Goal: Transaction & Acquisition: Purchase product/service

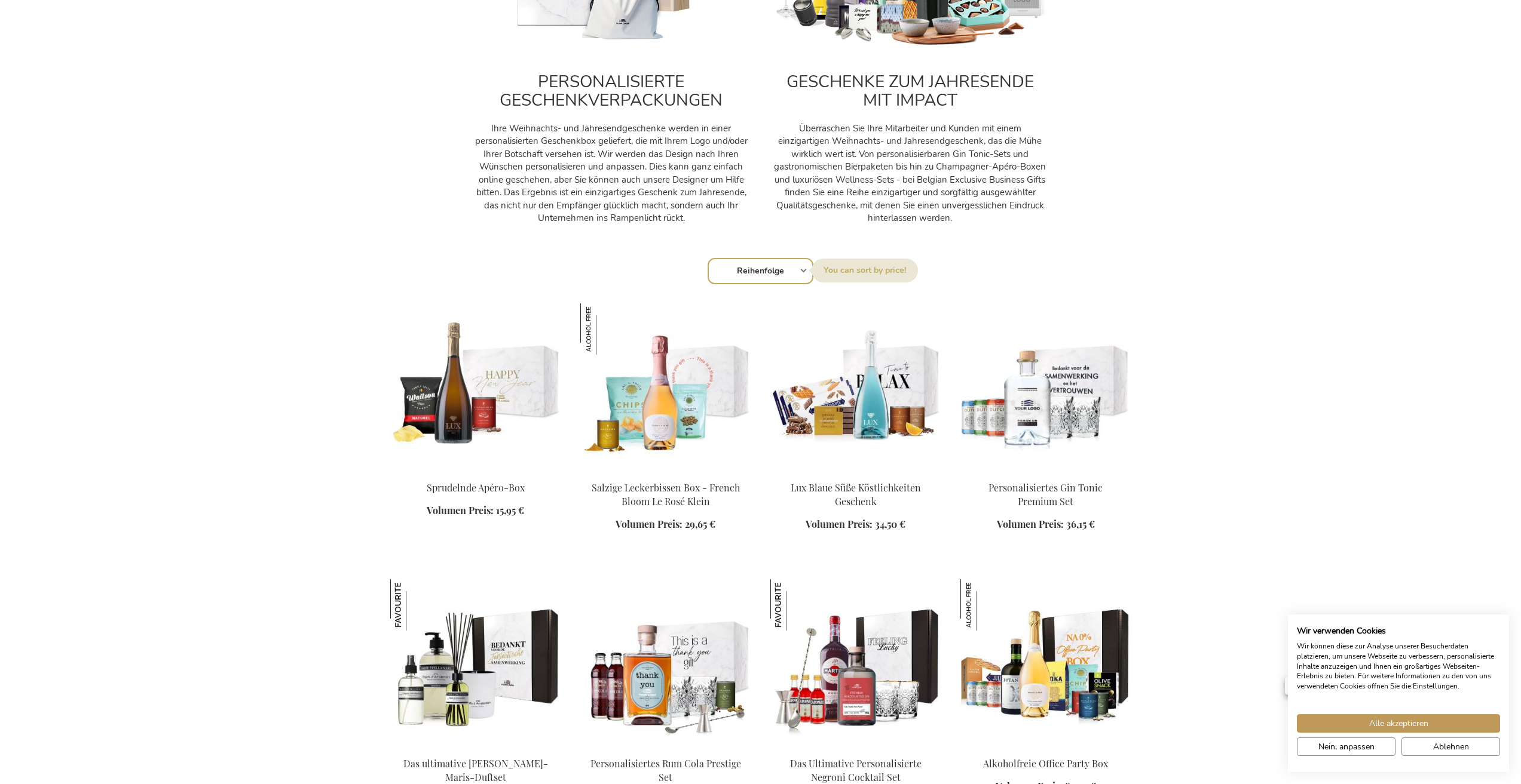
scroll to position [1137, 0]
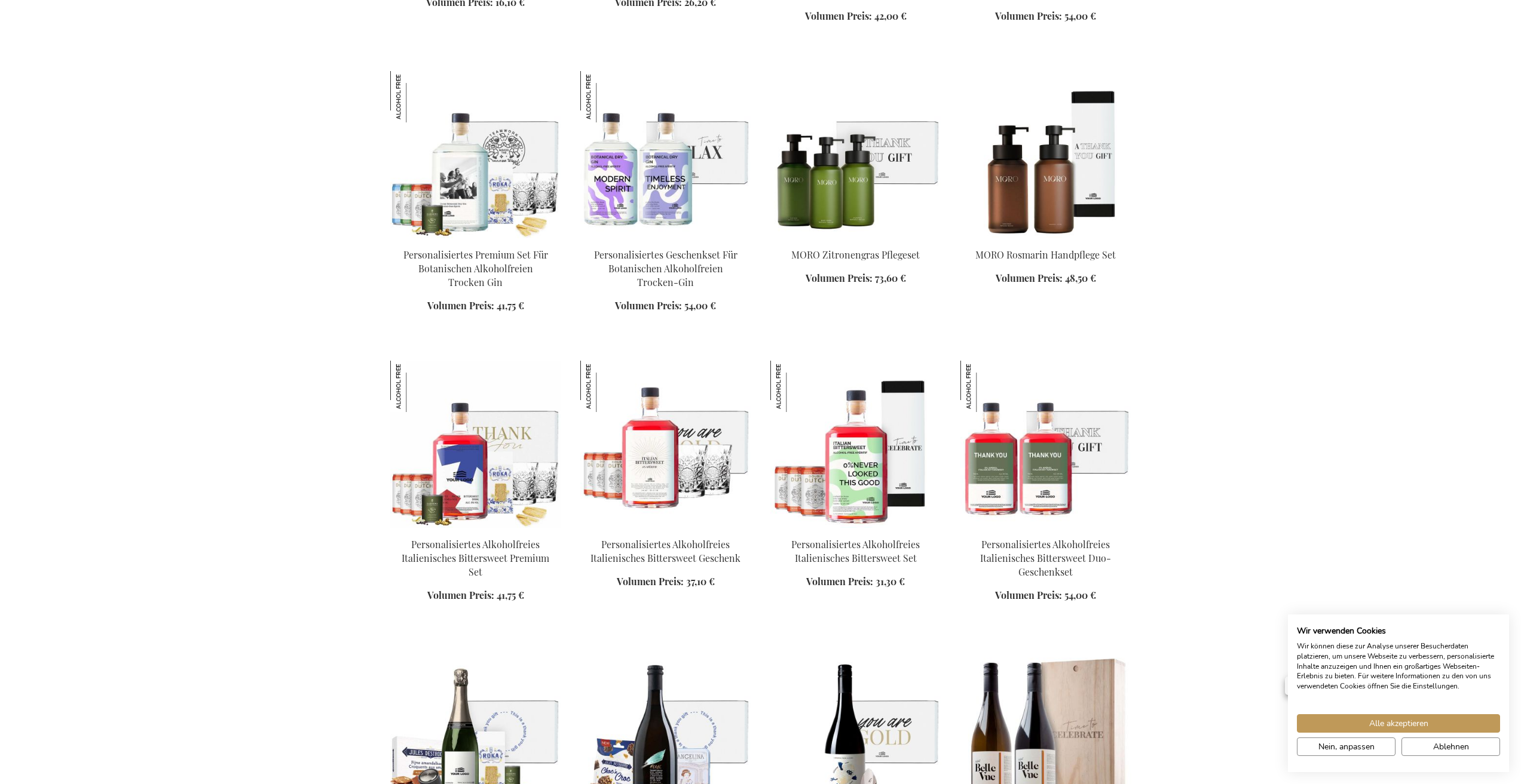
scroll to position [2180, 0]
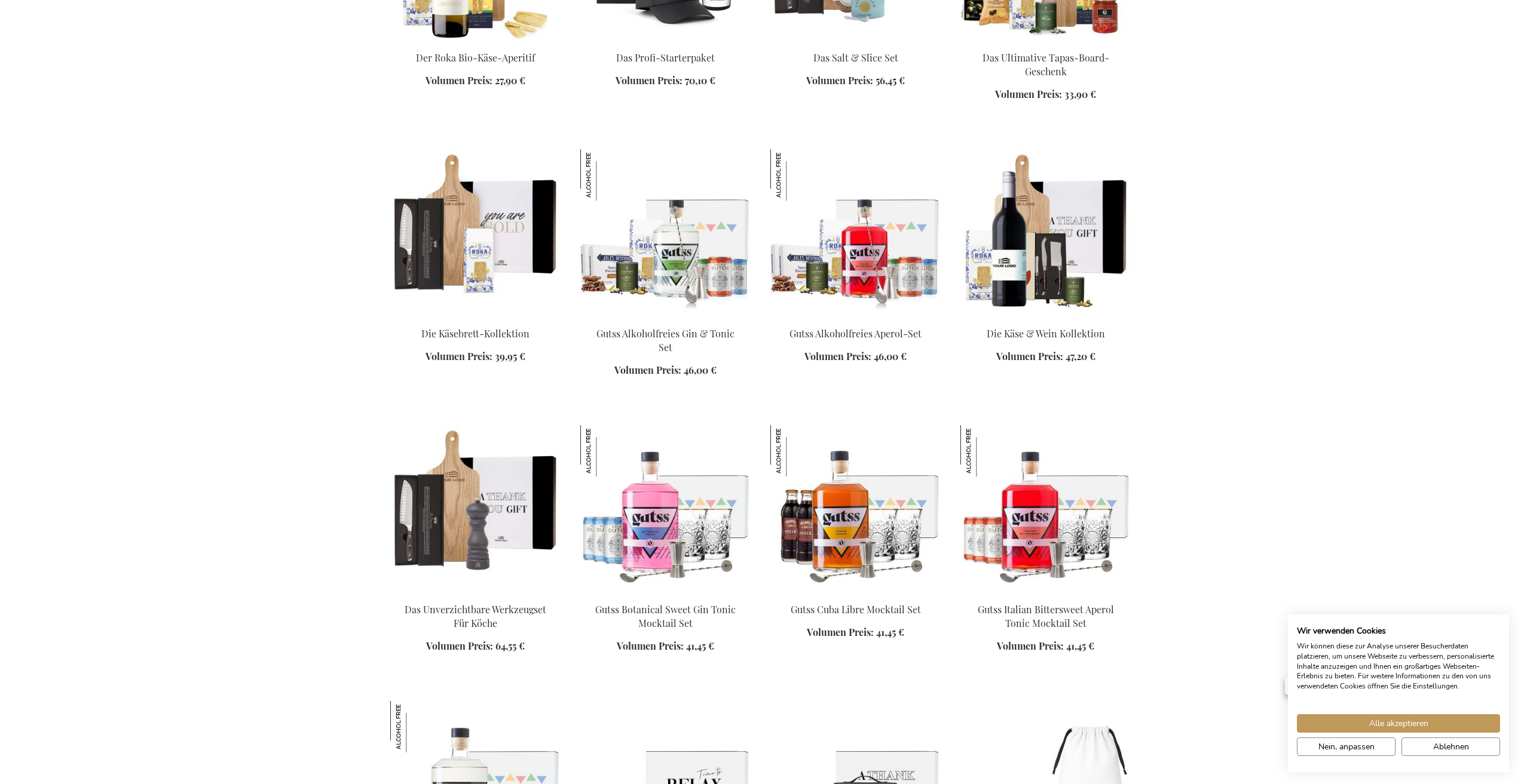
scroll to position [2369, 0]
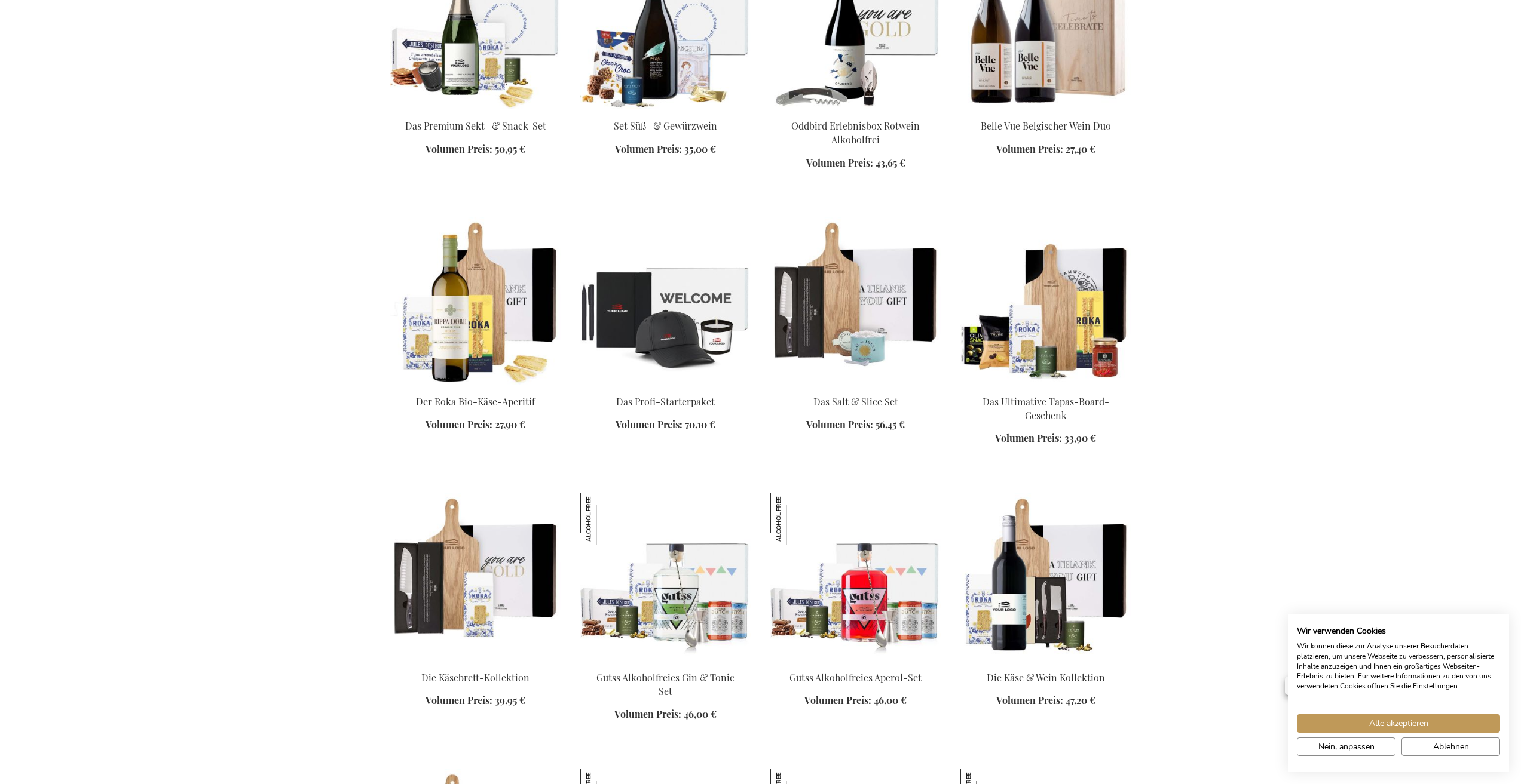
scroll to position [1939, 0]
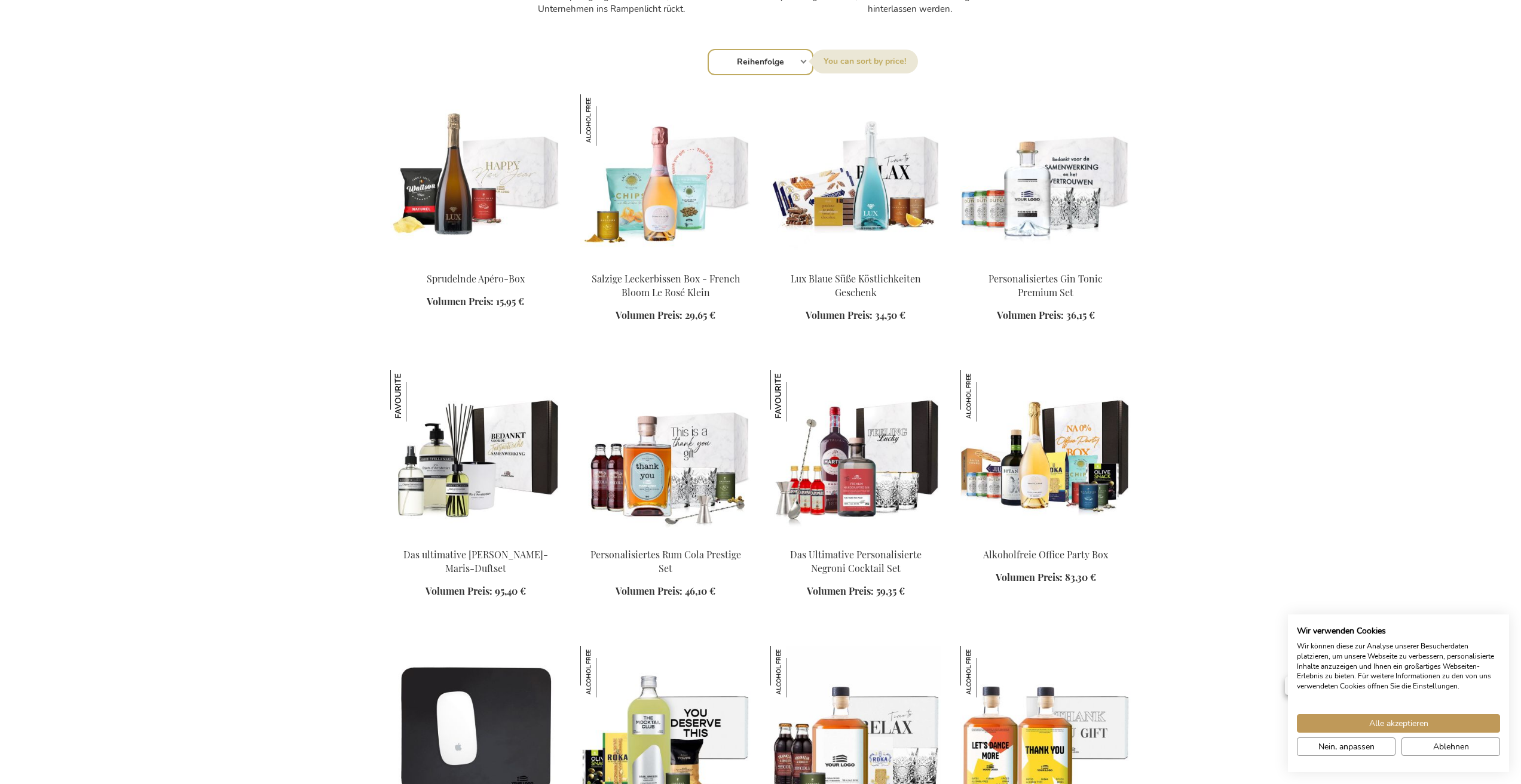
scroll to position [1352, 0]
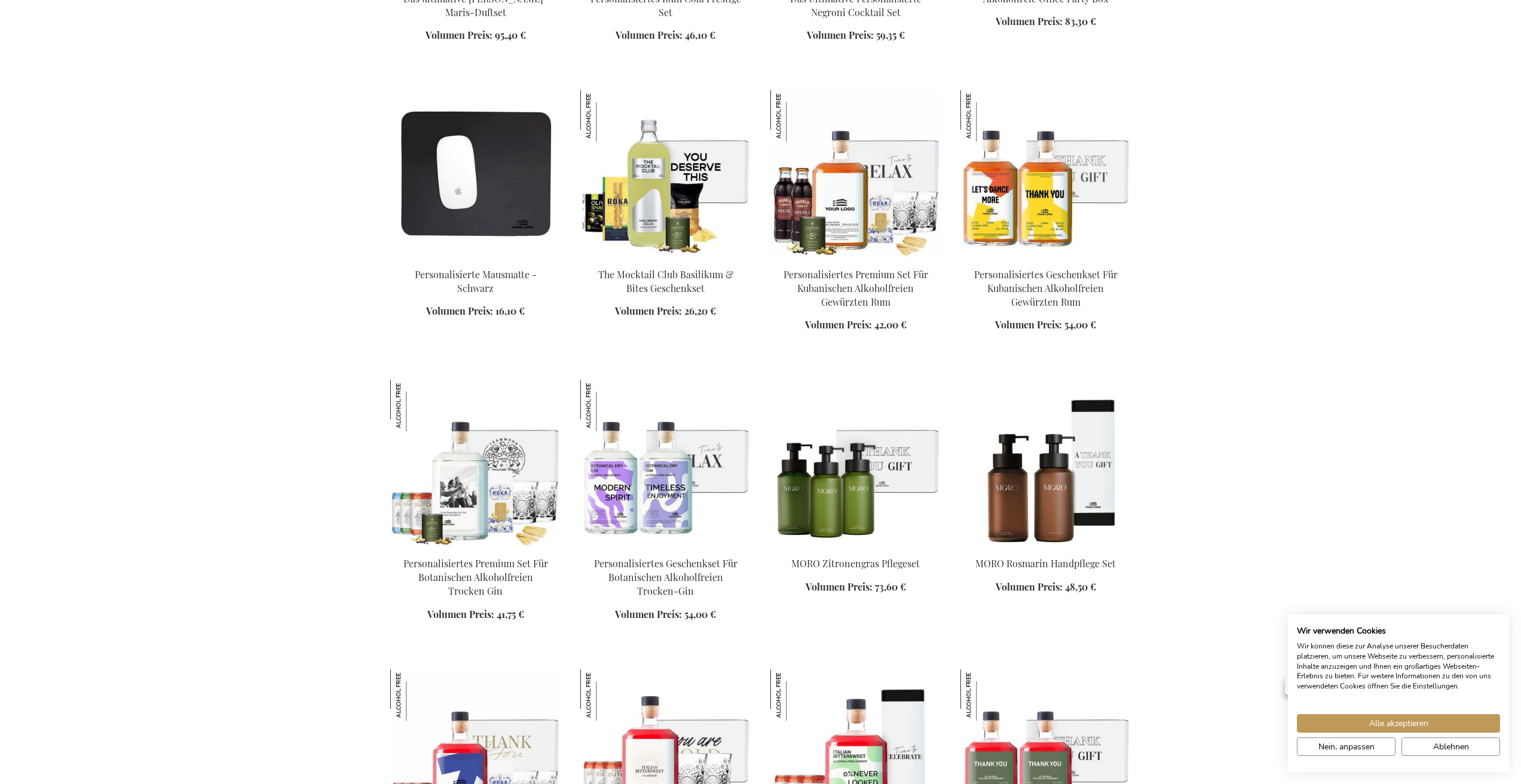
scroll to position [1909, 0]
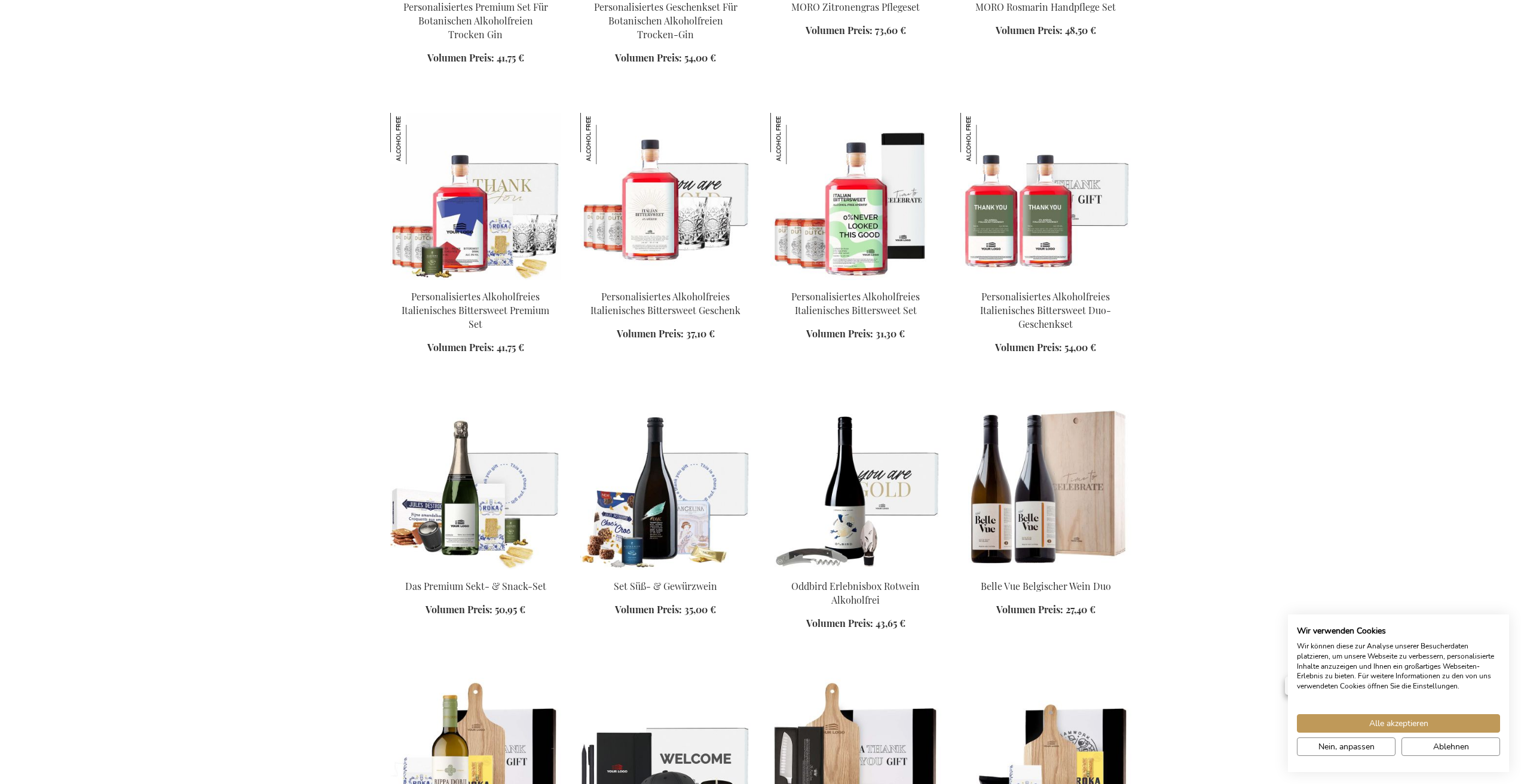
scroll to position [2462, 0]
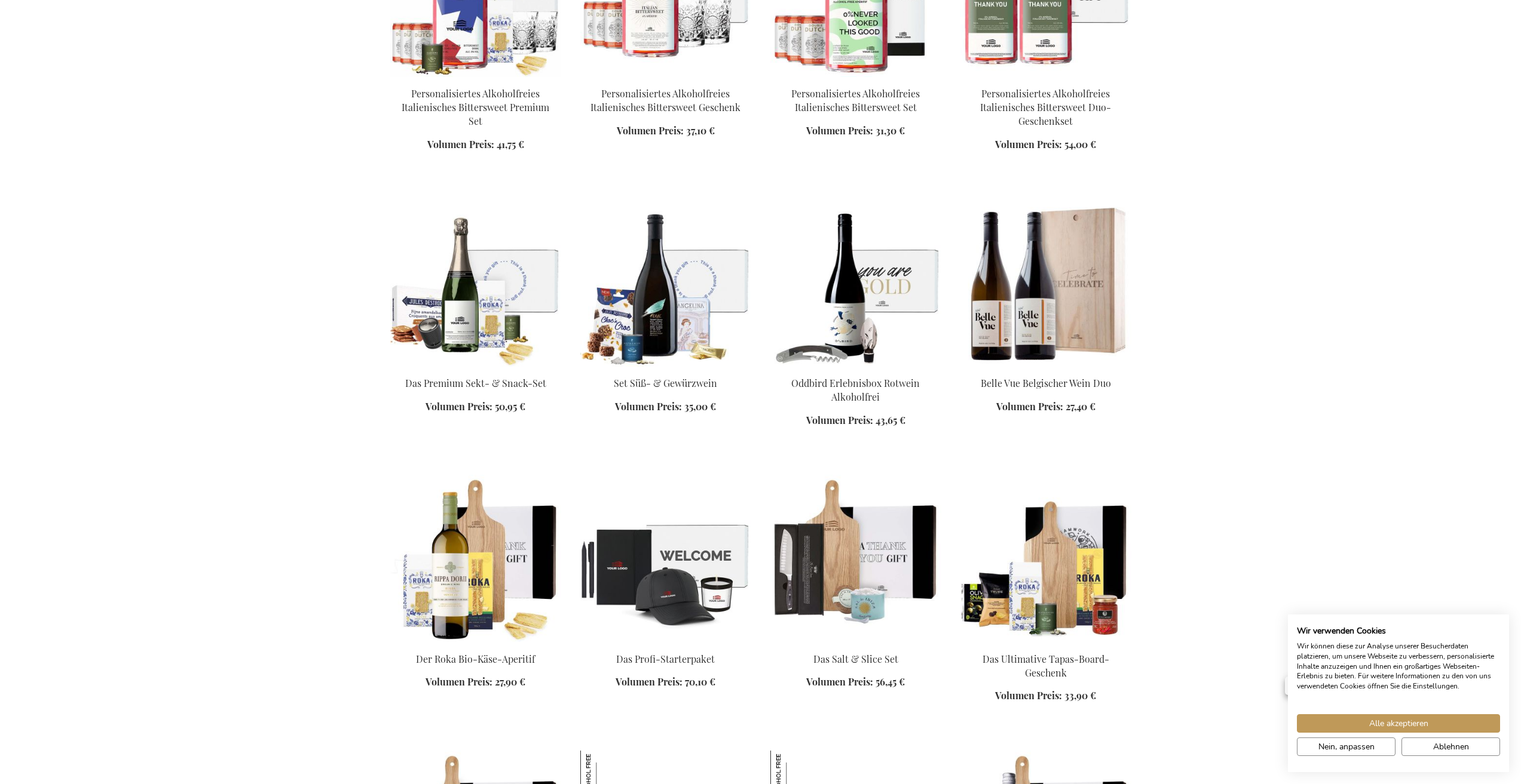
scroll to position [1518, 0]
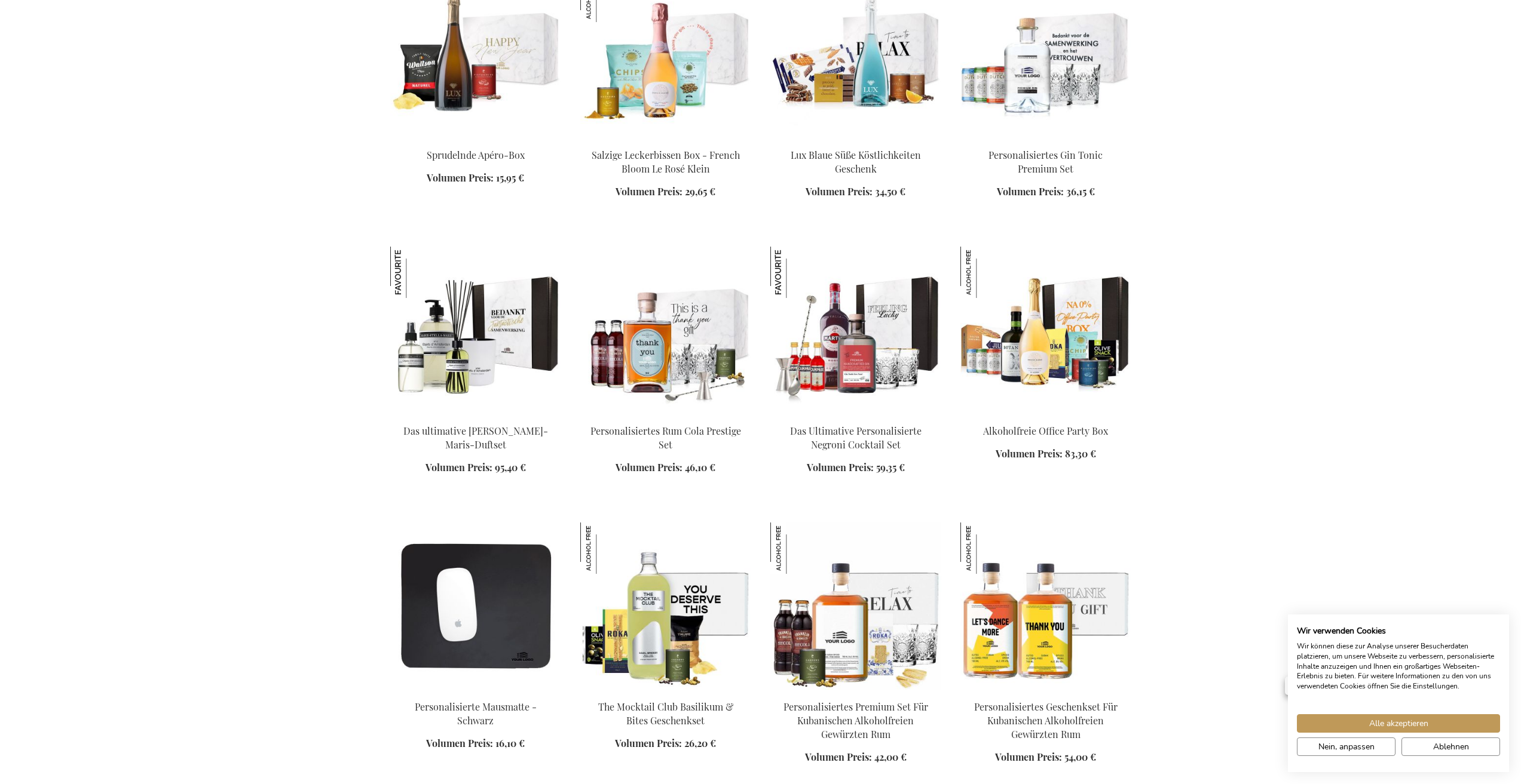
scroll to position [1475, 0]
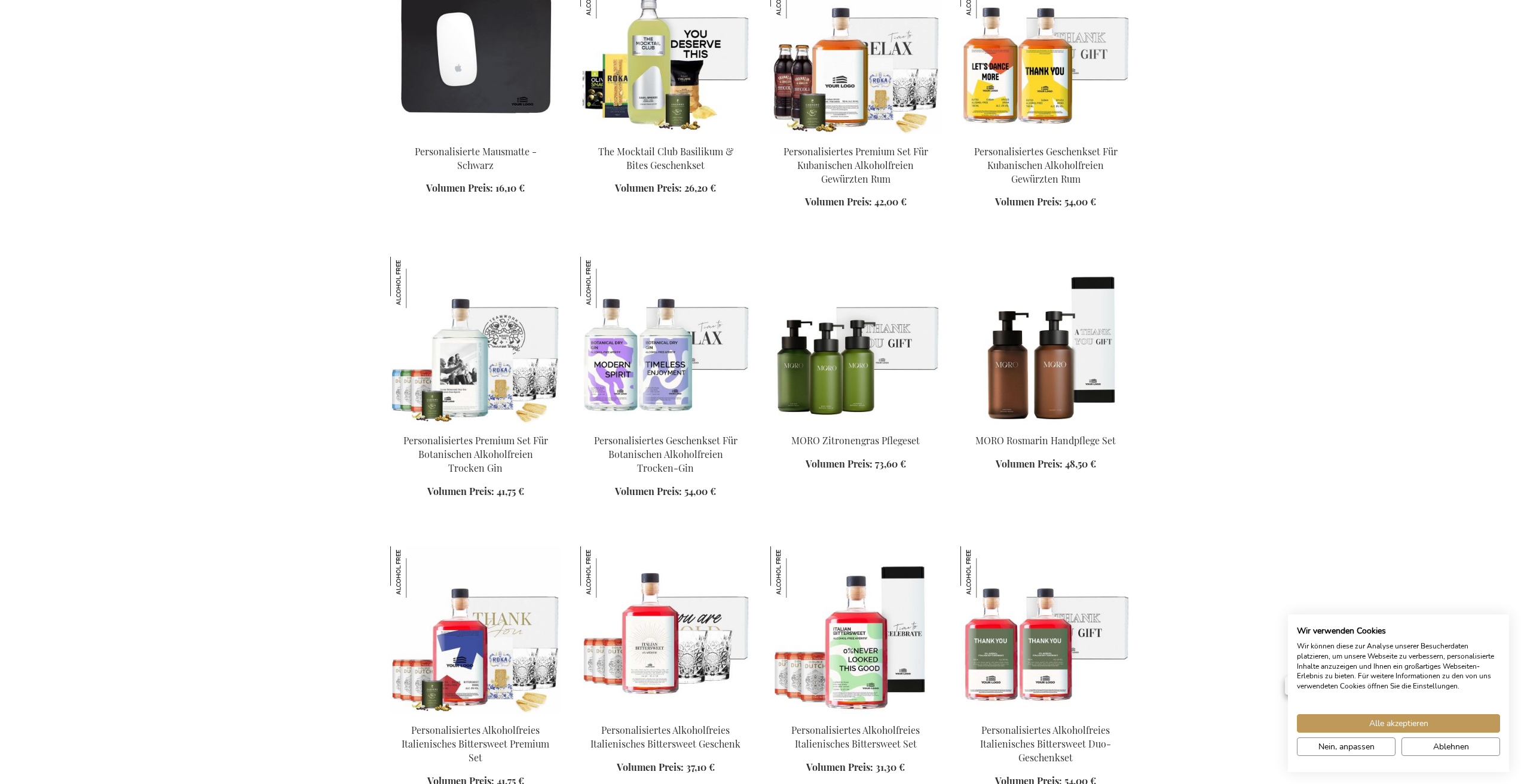
scroll to position [2026, 0]
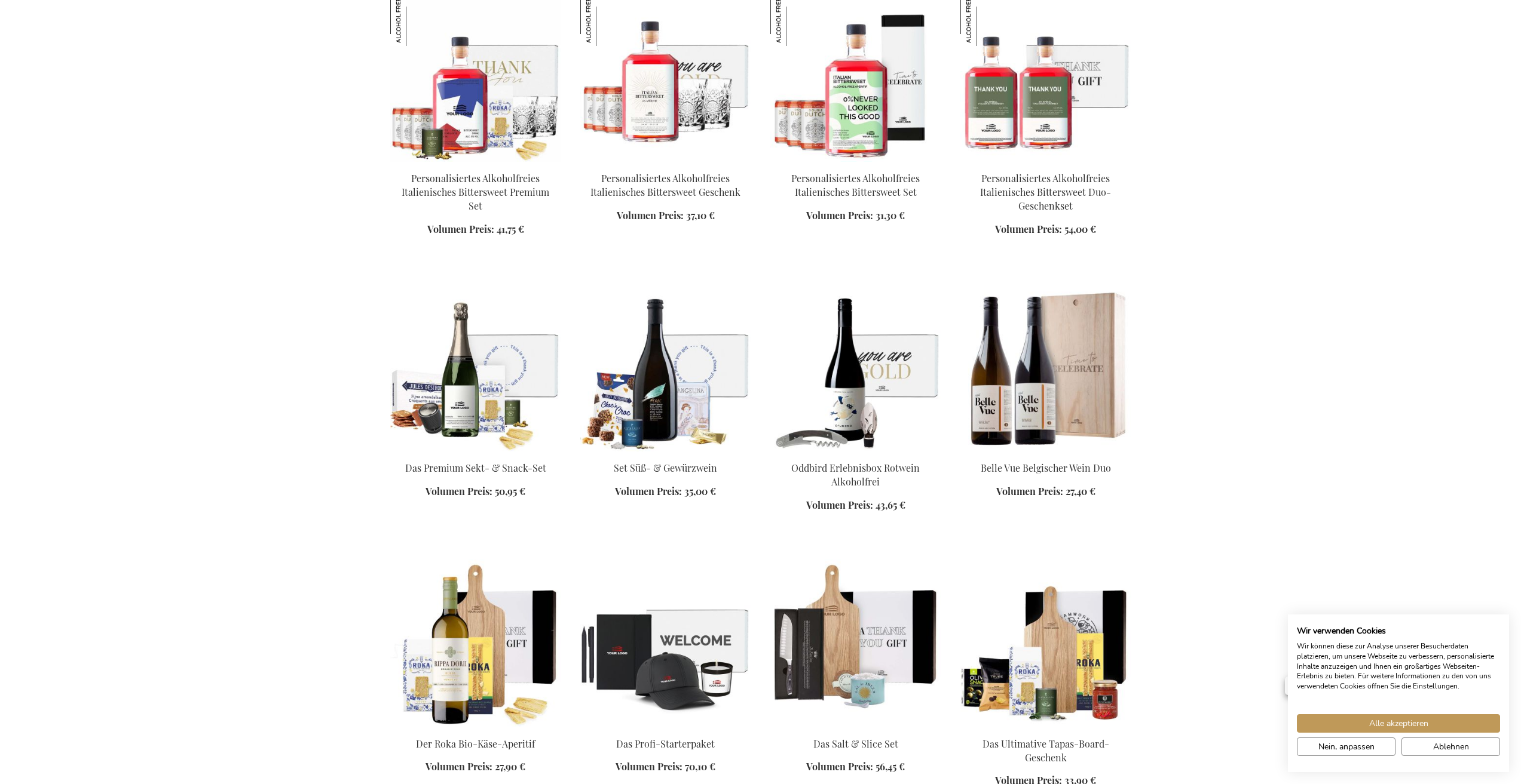
scroll to position [1503, 0]
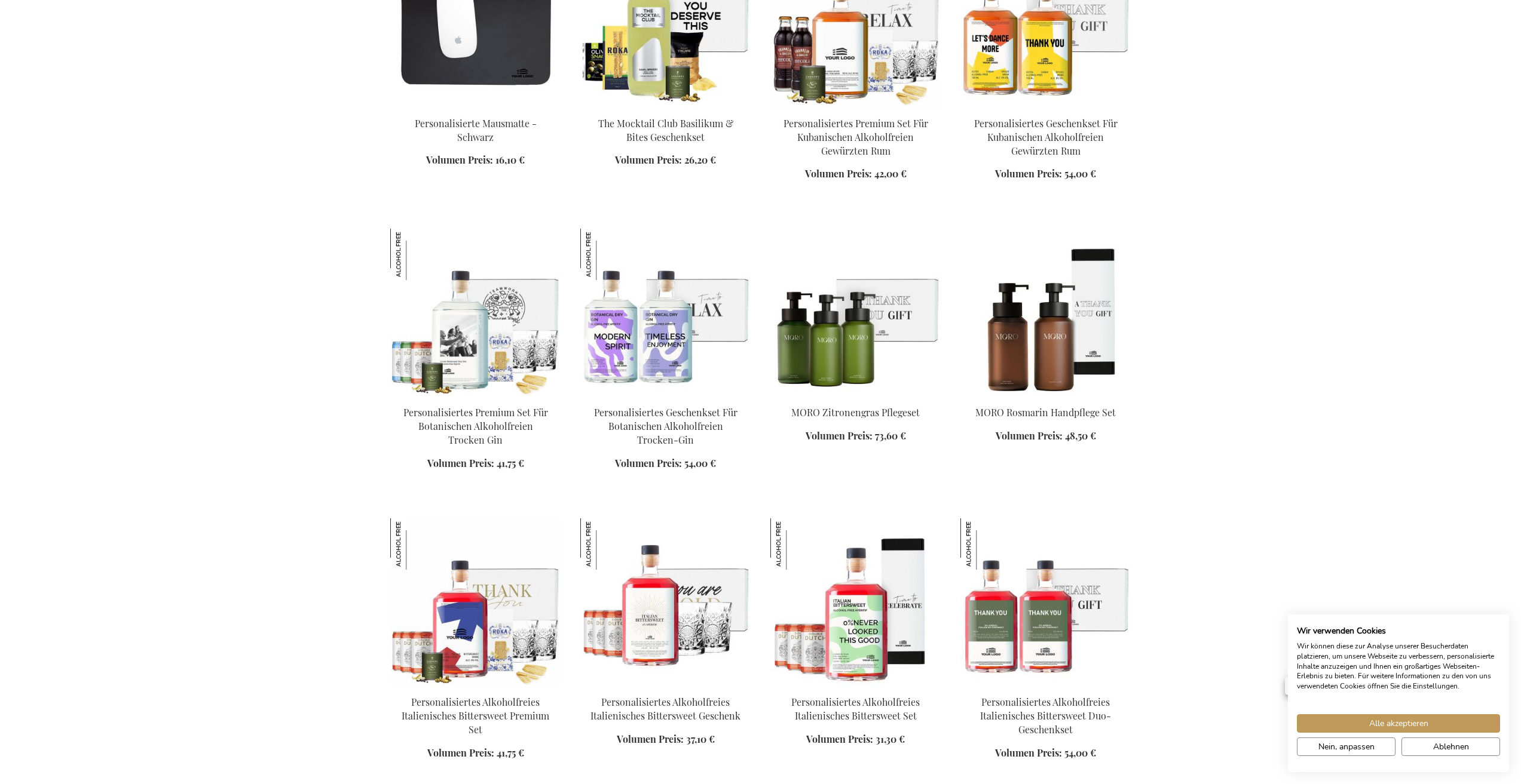
scroll to position [2030, 0]
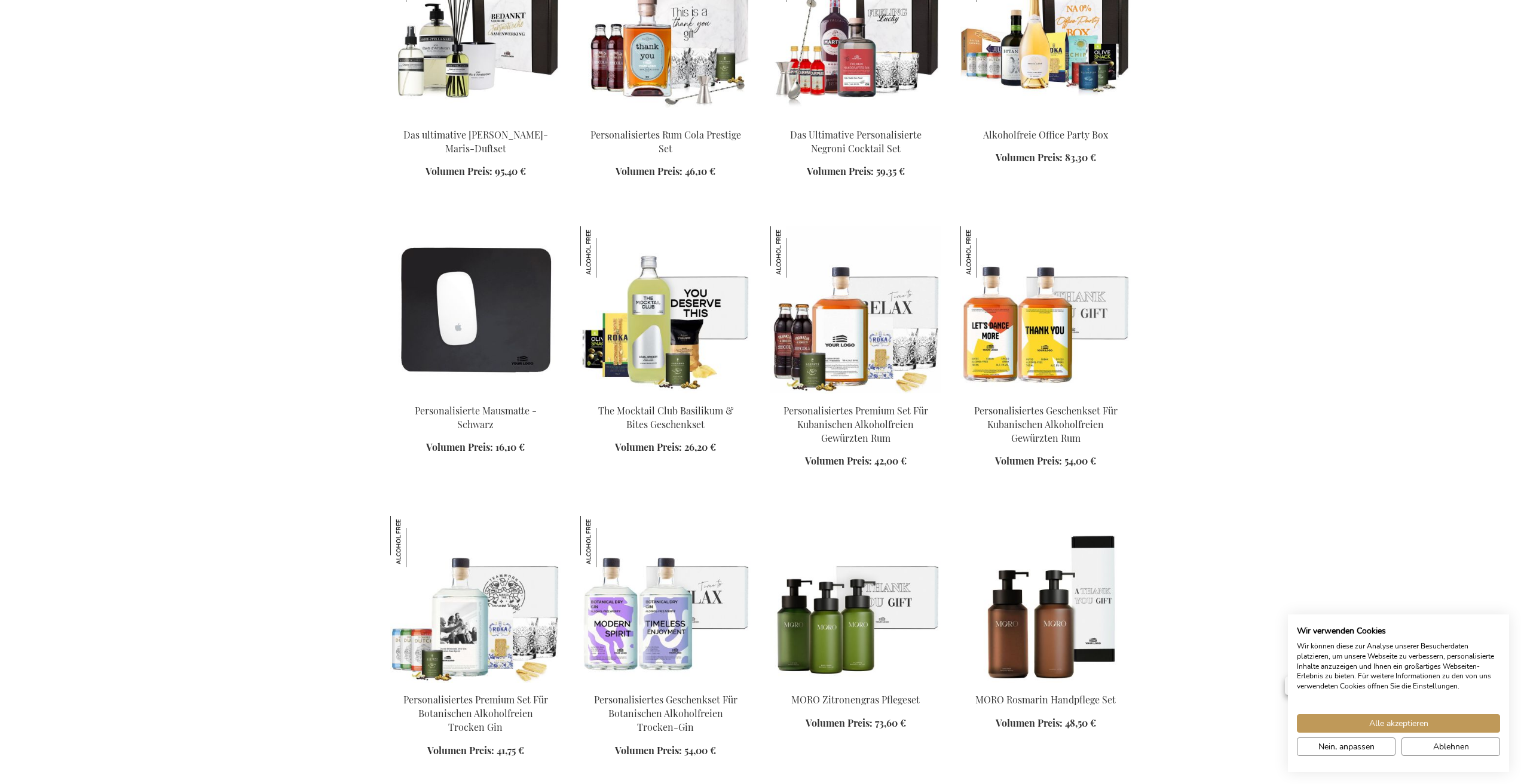
scroll to position [1486, 0]
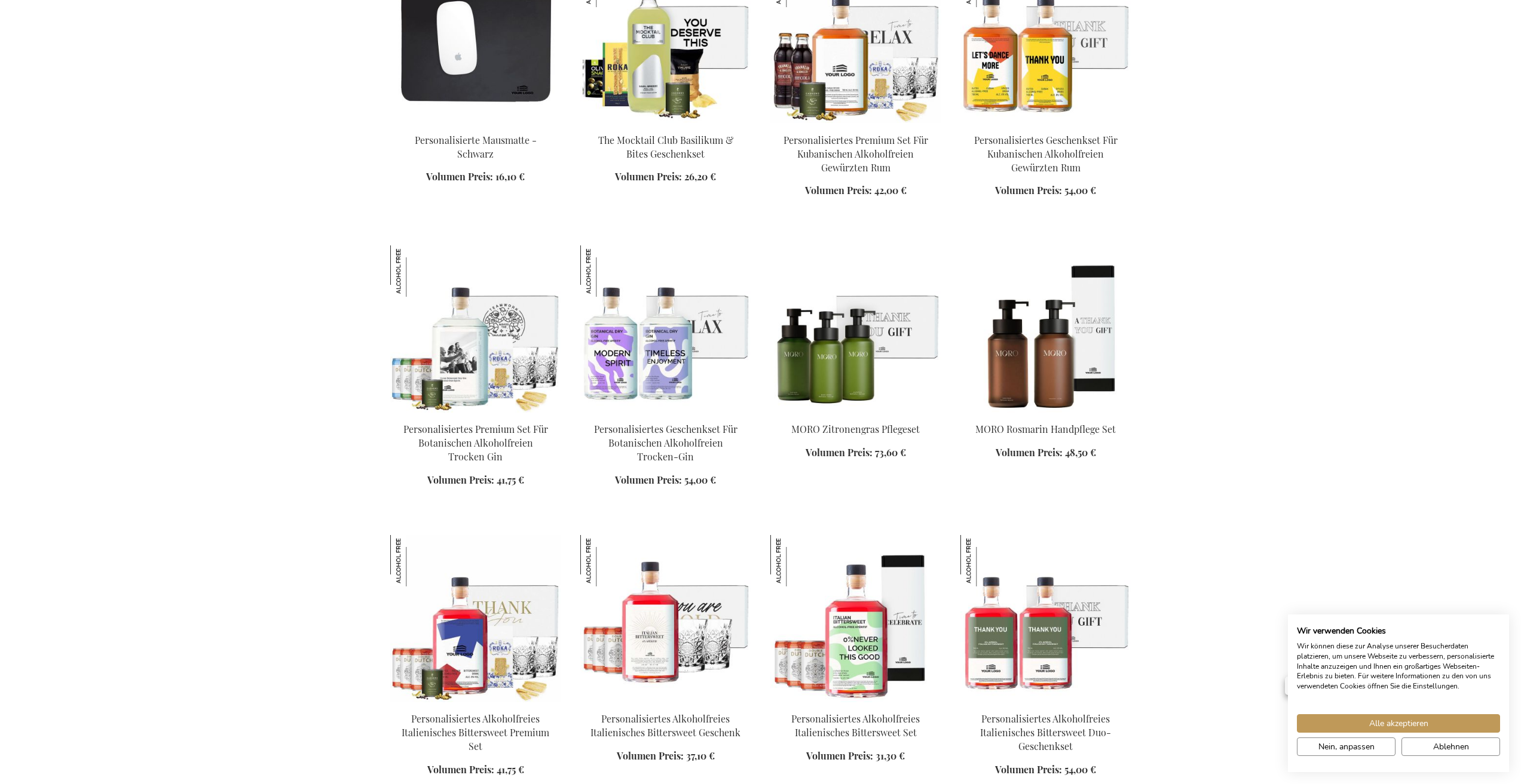
click at [1043, 700] on img at bounding box center [1046, 619] width 171 height 167
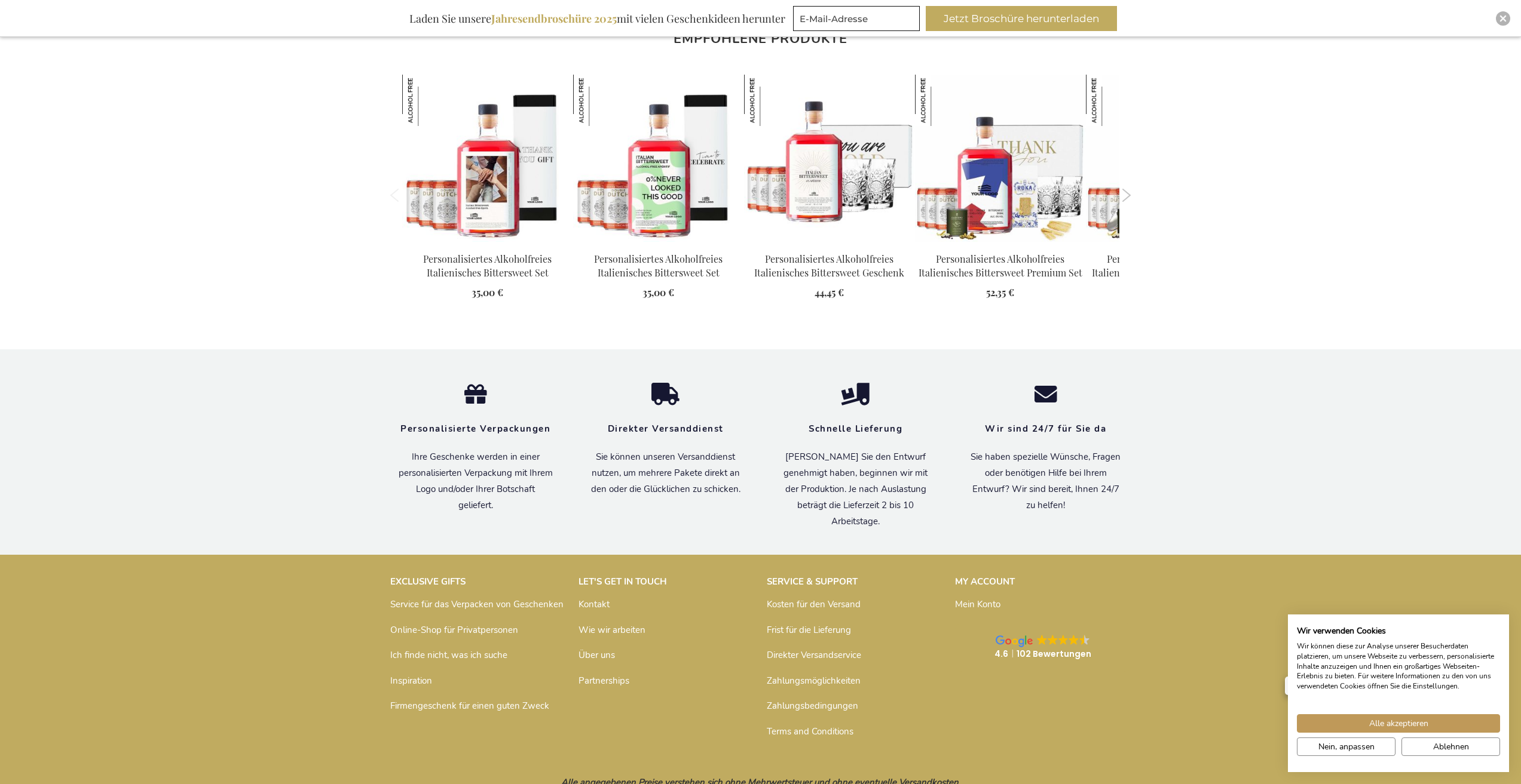
scroll to position [302, 0]
